Goal: Task Accomplishment & Management: Use online tool/utility

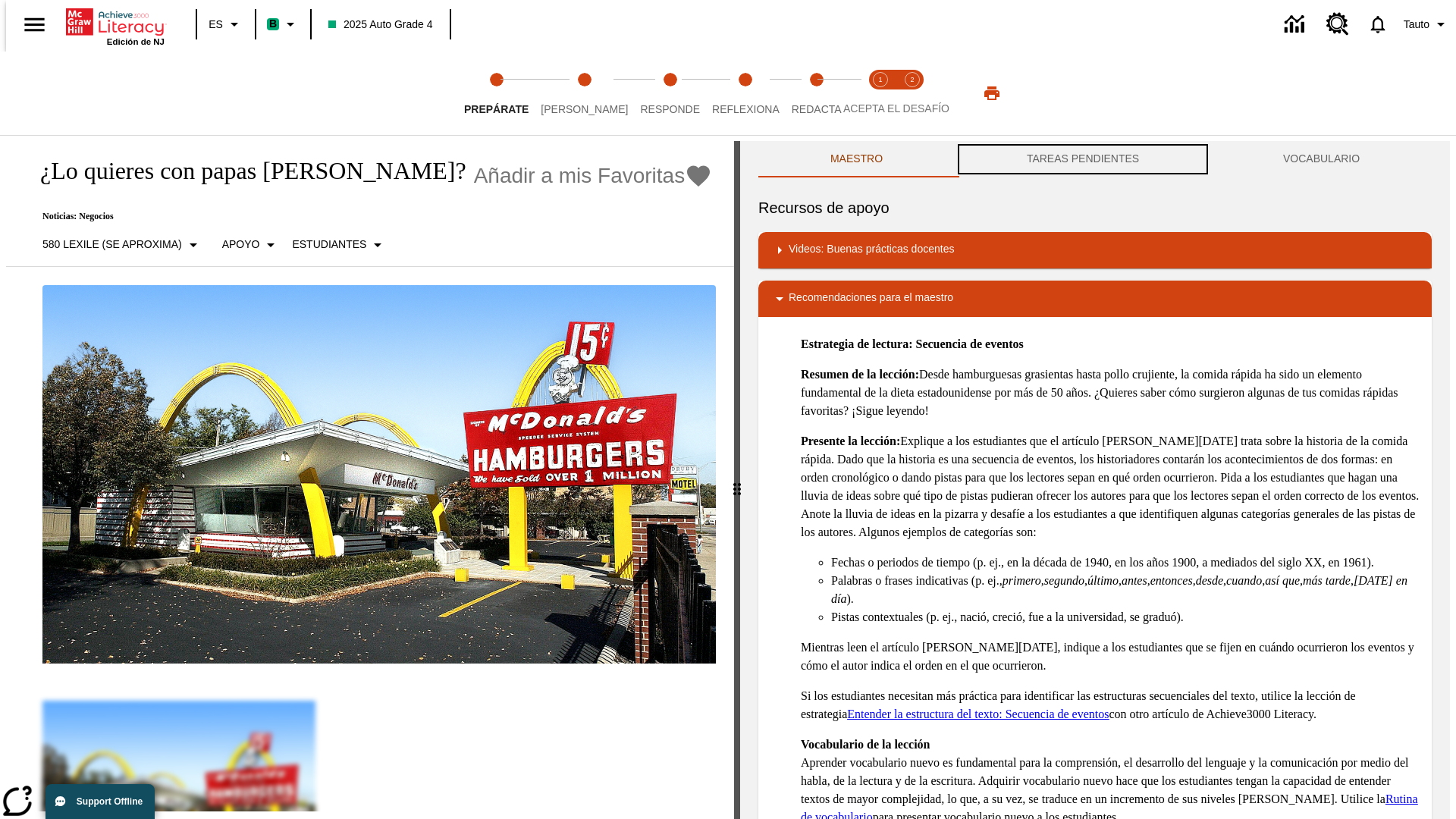
click at [1082, 160] on button "TAREAS PENDIENTES" at bounding box center [1082, 159] width 256 height 36
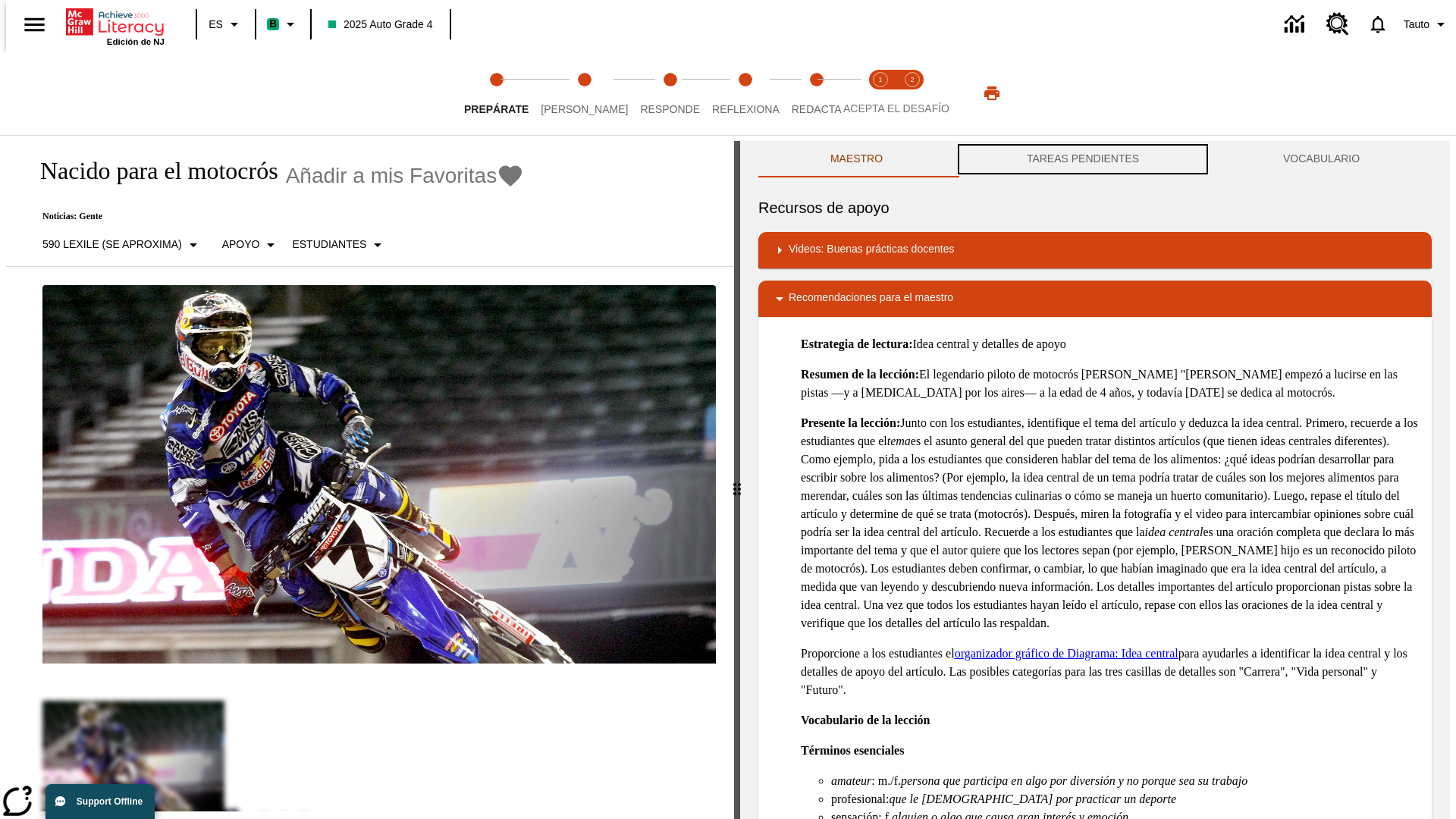
click at [1082, 160] on button "TAREAS PENDIENTES" at bounding box center [1082, 159] width 256 height 36
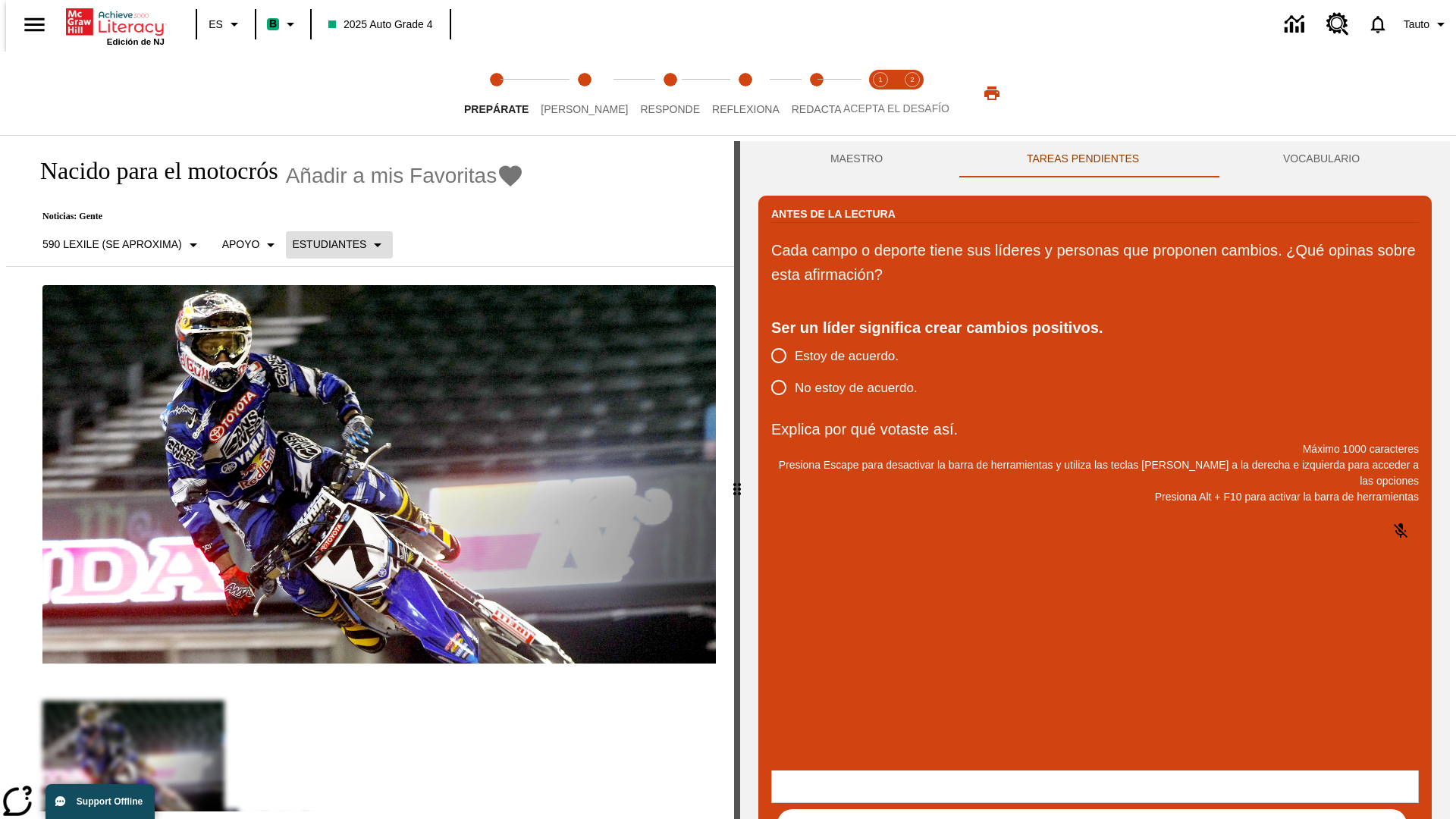
click at [330, 244] on p "Estudiantes" at bounding box center [329, 245] width 75 height 16
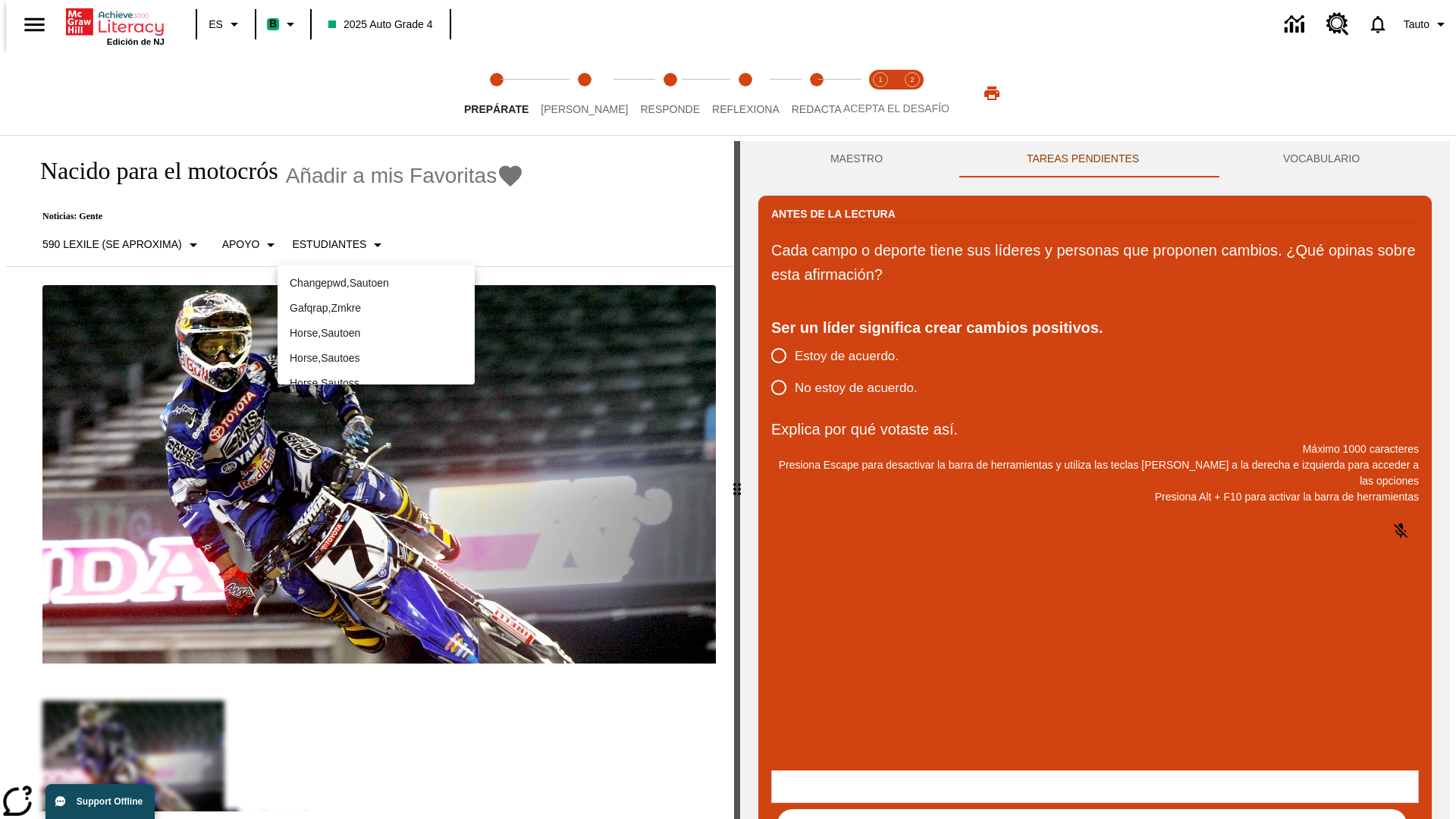
click at [376, 358] on p "Horse , Sautoes" at bounding box center [375, 358] width 173 height 16
